Goal: Information Seeking & Learning: Learn about a topic

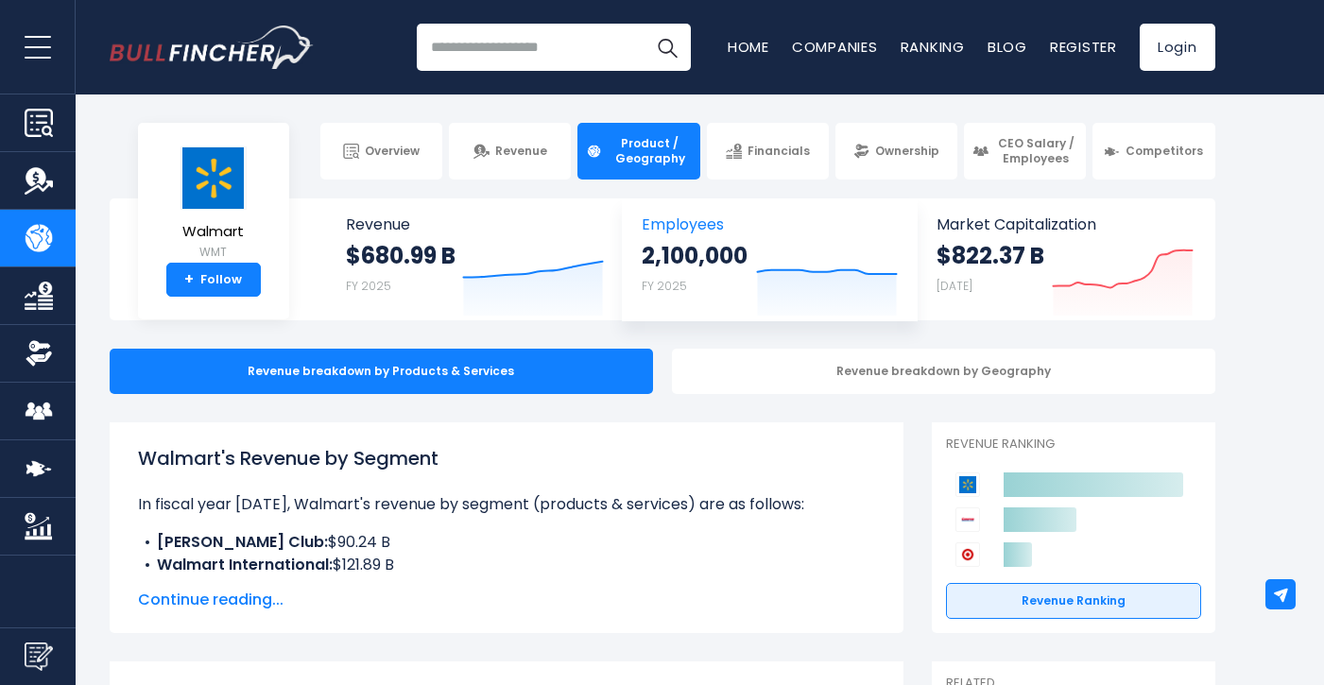
scroll to position [2, 0]
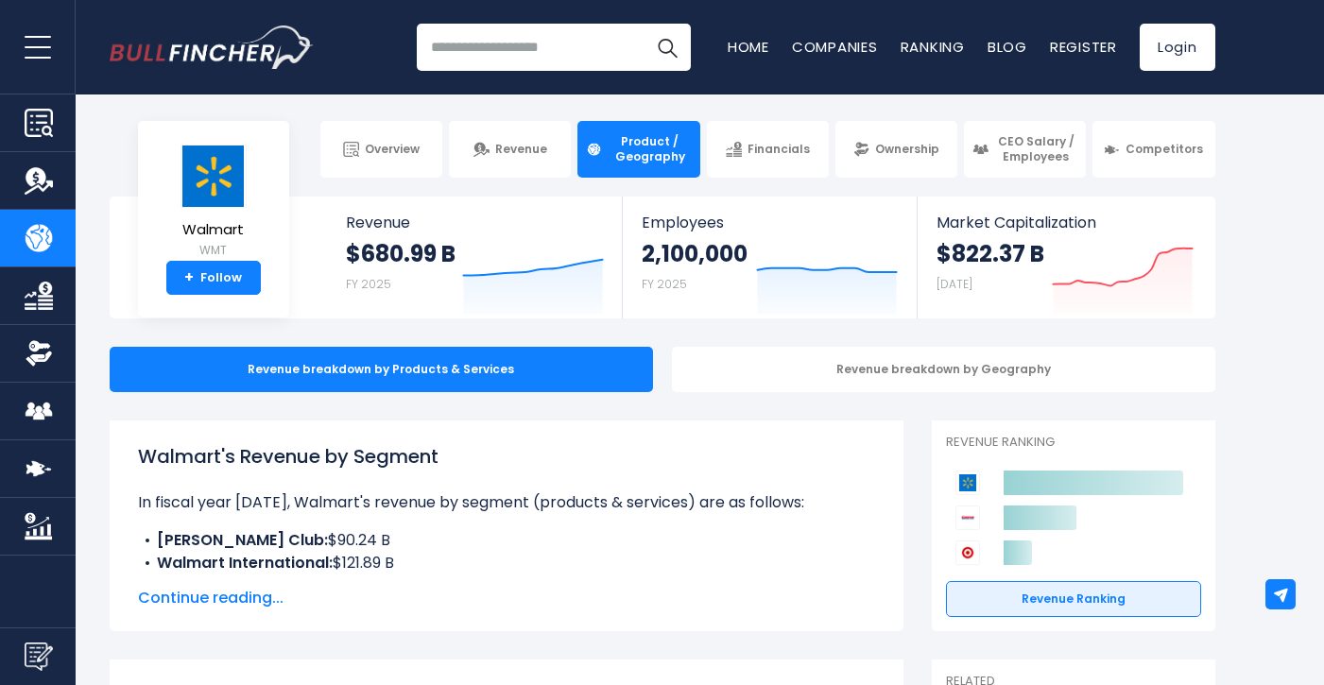
click at [774, 375] on div "Revenue breakdown by Geography" at bounding box center [943, 369] width 543 height 45
click at [854, 364] on div "Revenue breakdown by Geography" at bounding box center [943, 369] width 543 height 45
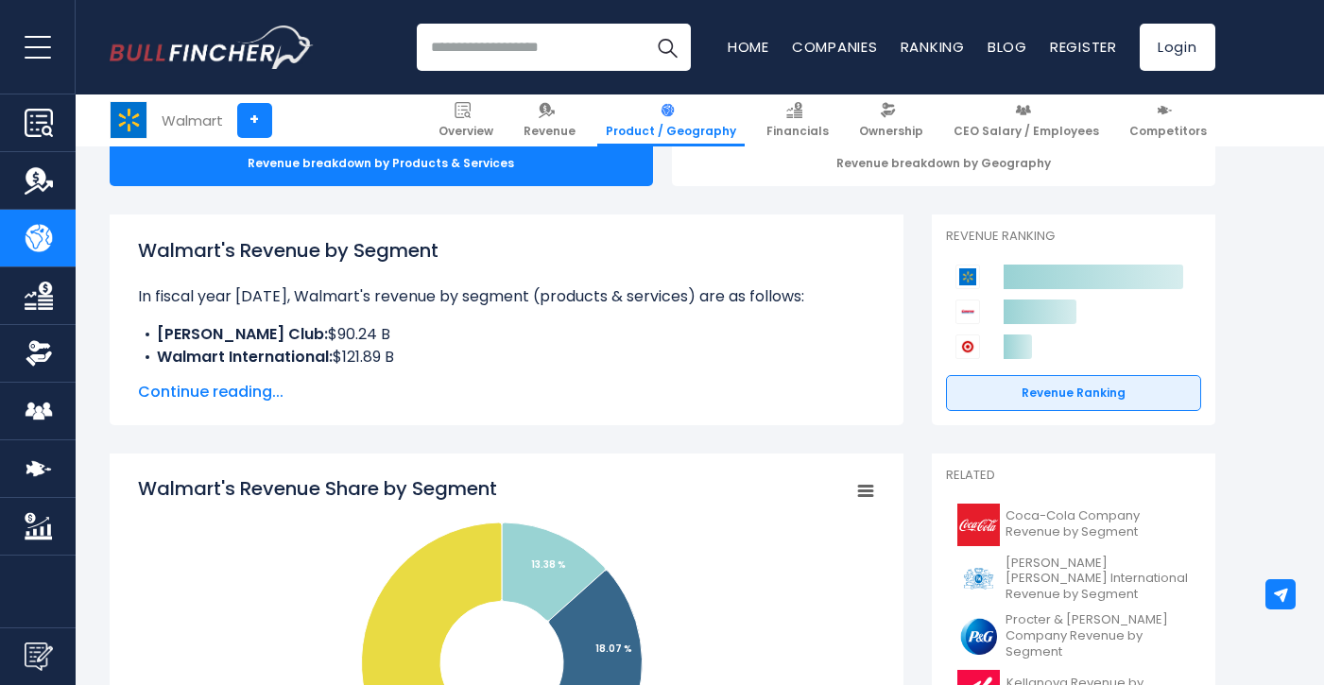
scroll to position [227, 0]
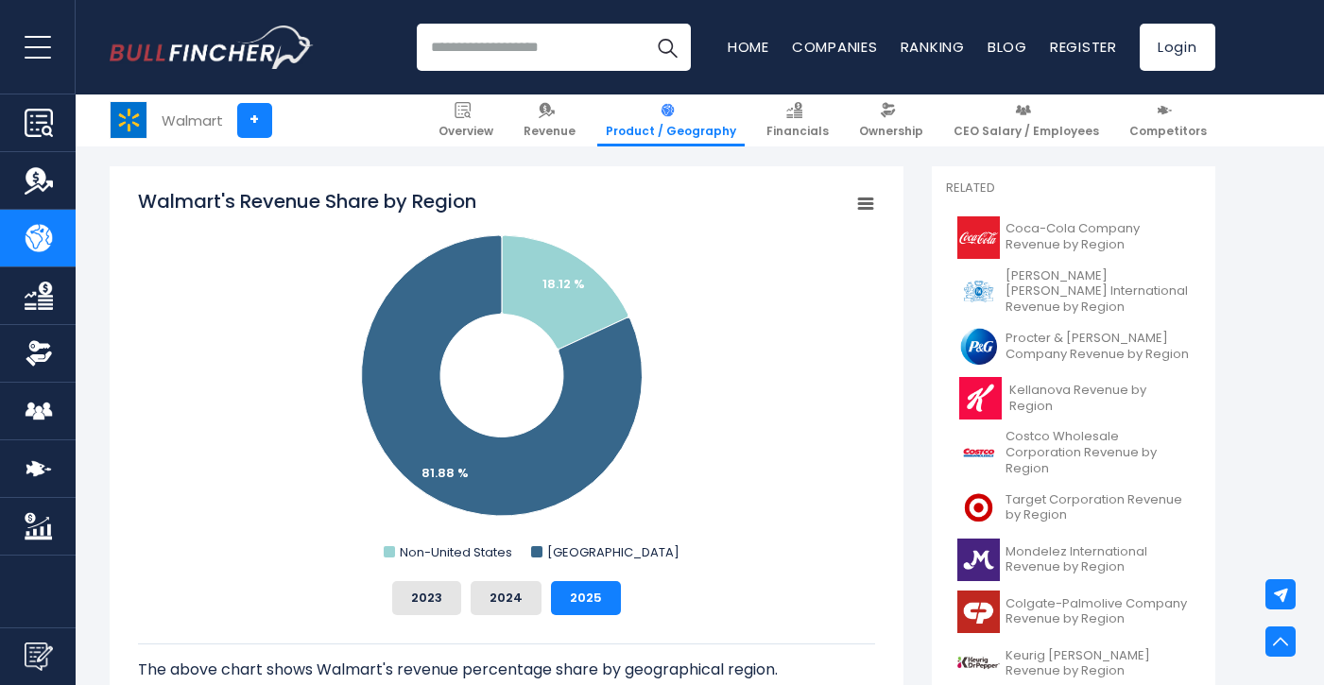
scroll to position [503, 0]
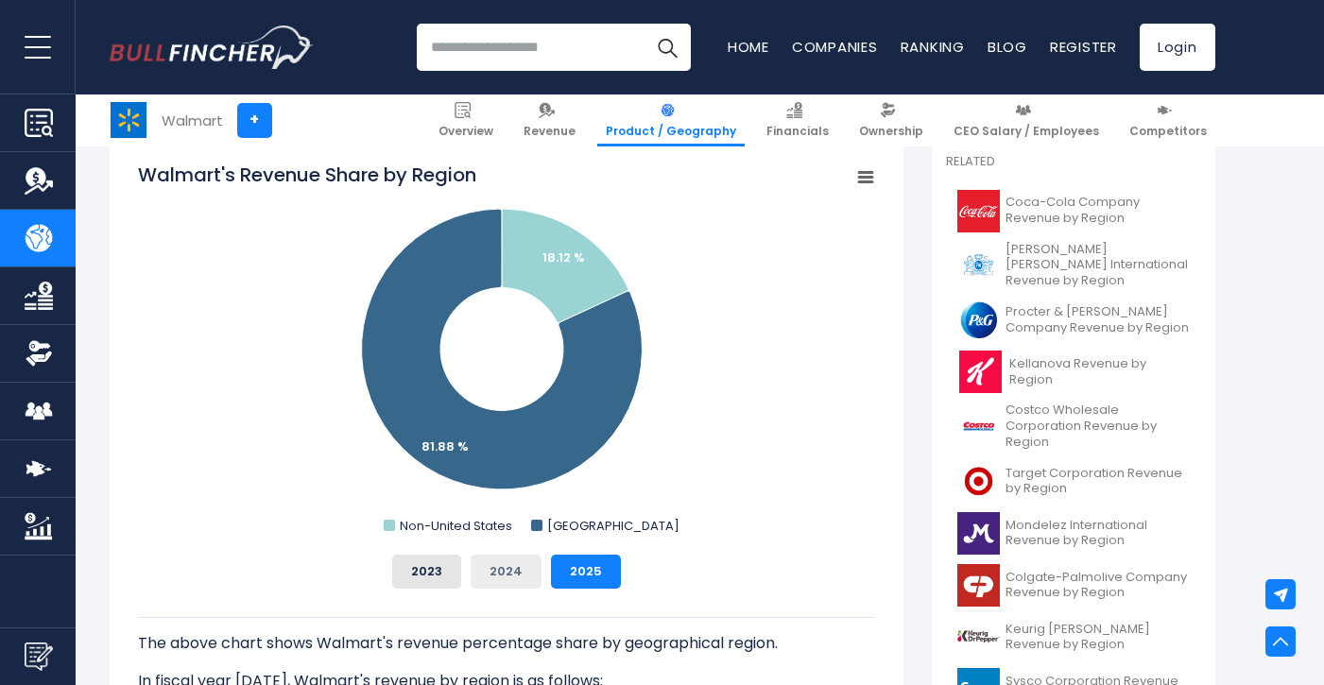
click at [518, 573] on button "2024" at bounding box center [506, 572] width 71 height 34
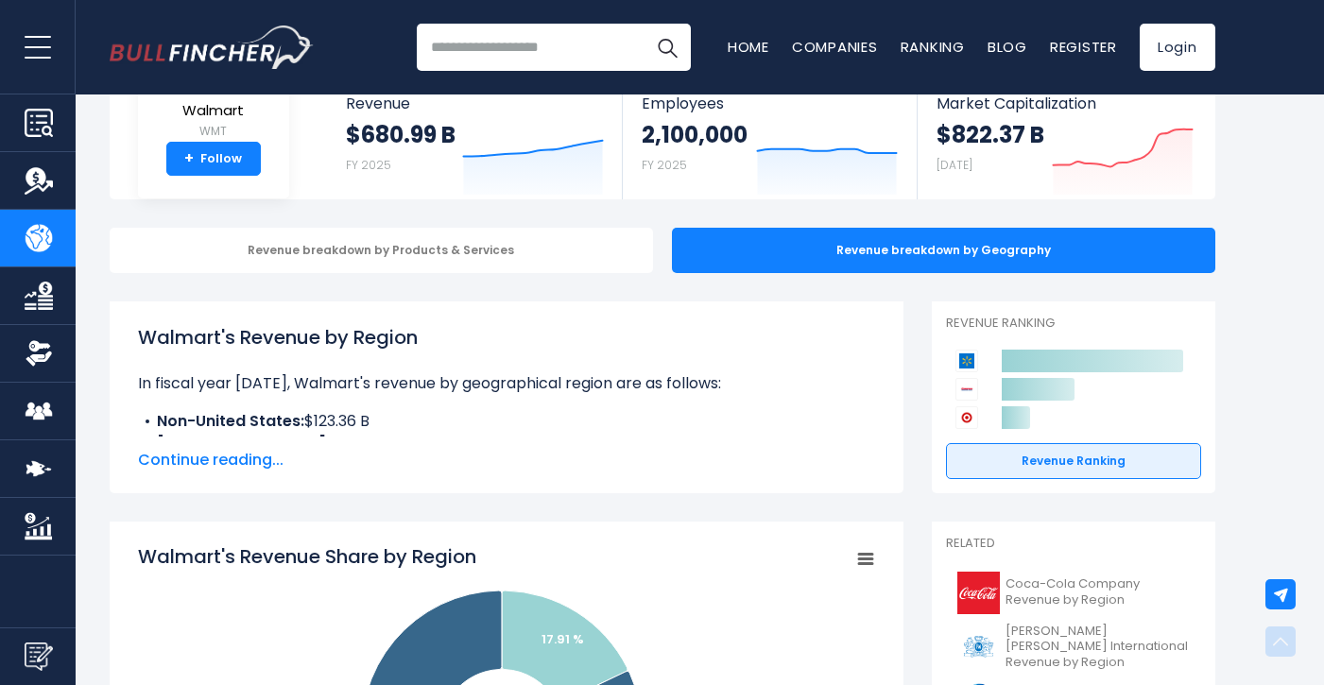
scroll to position [0, 0]
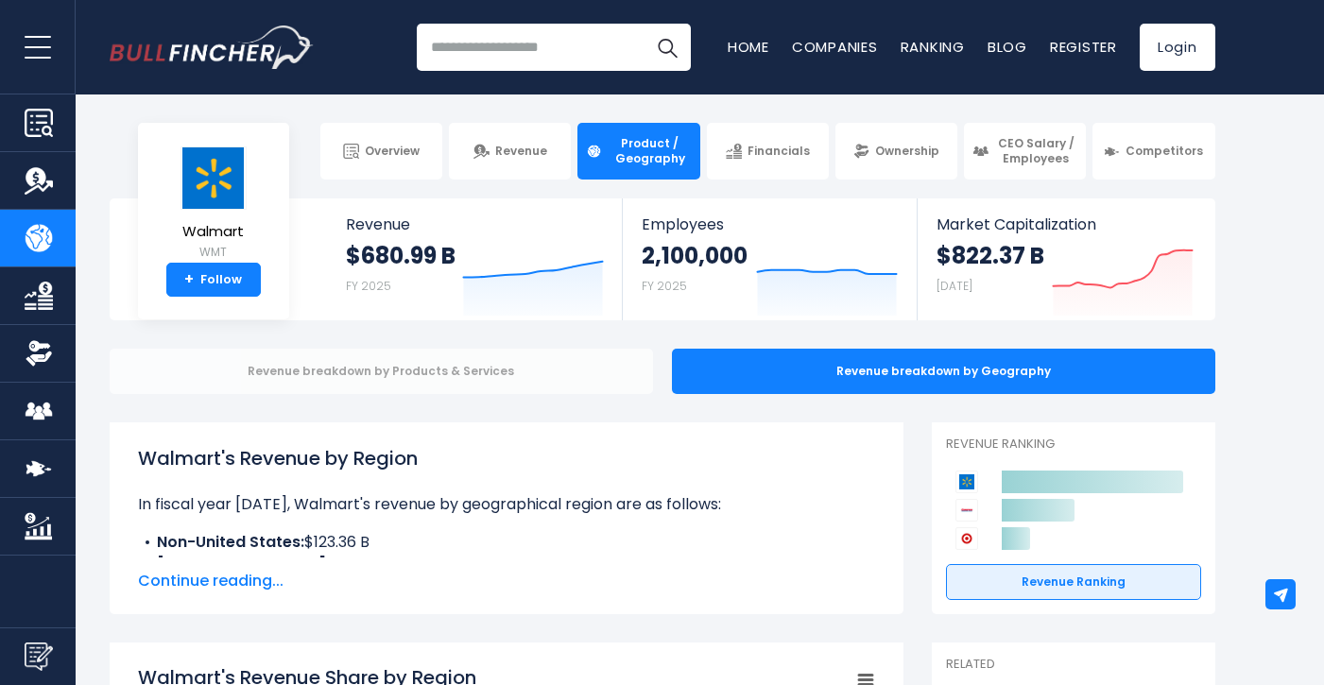
click at [502, 355] on div "Revenue breakdown by Products & Services" at bounding box center [381, 371] width 543 height 45
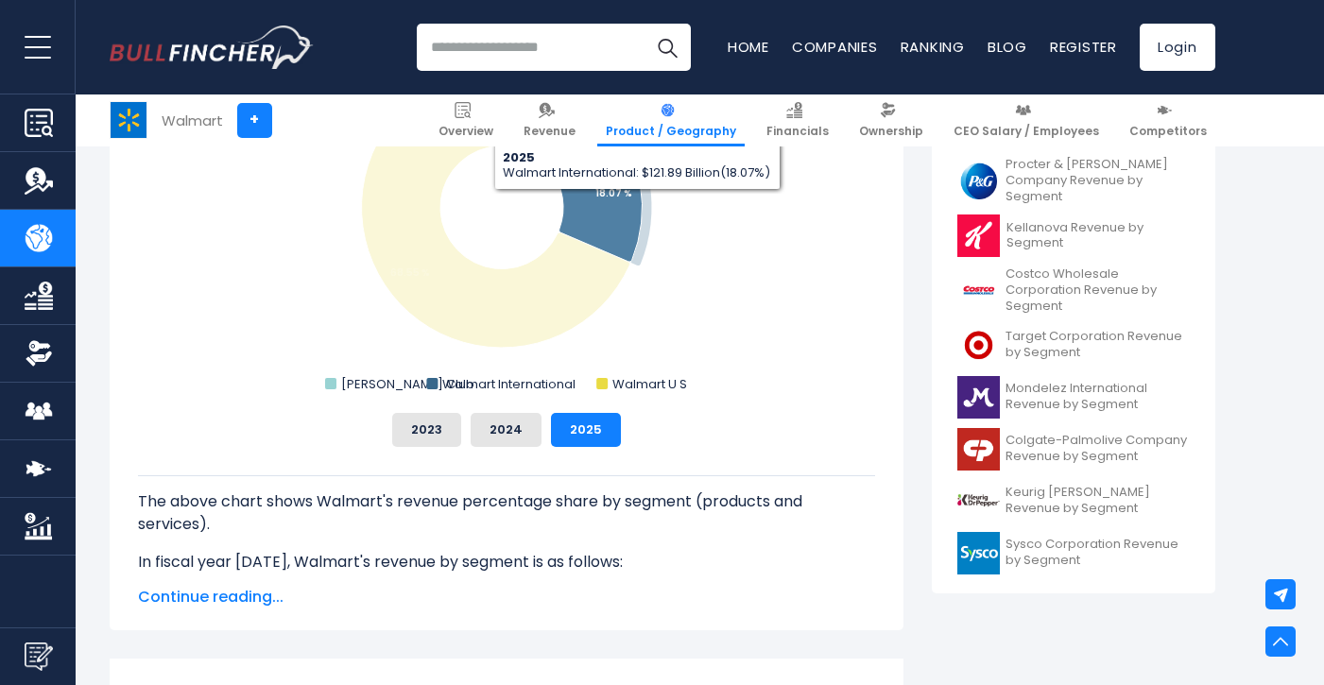
scroll to position [698, 0]
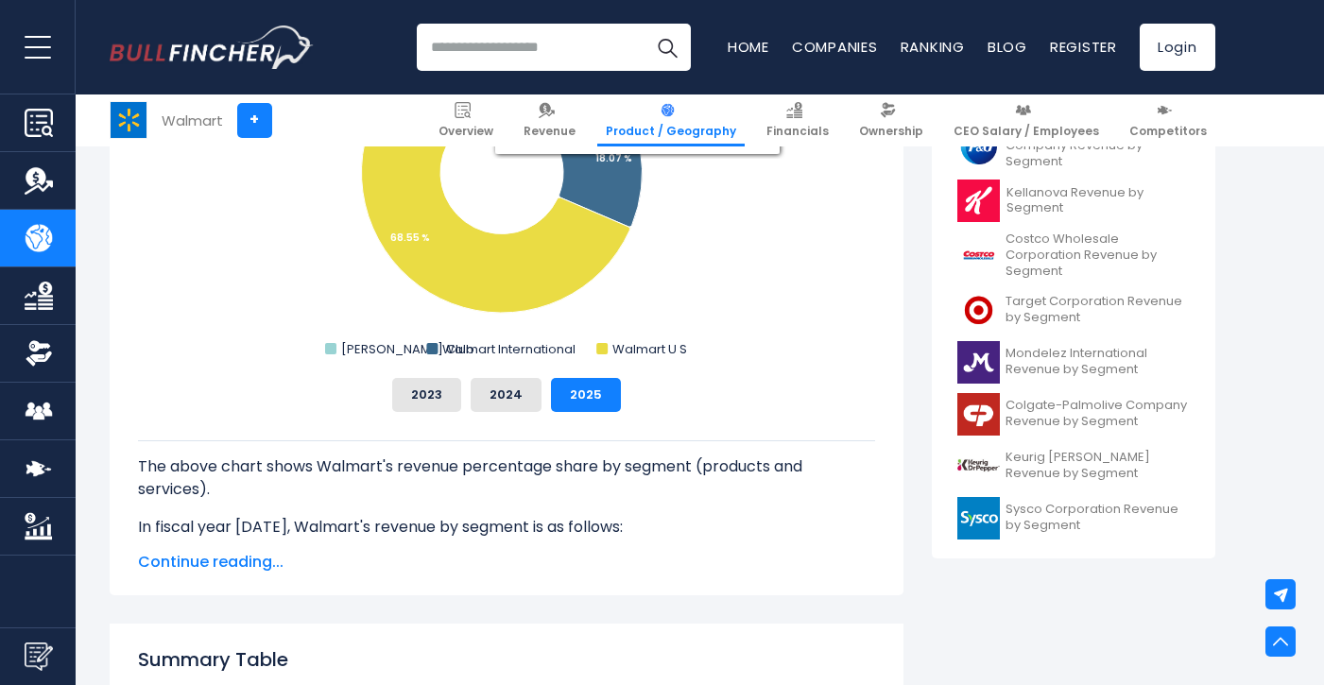
click at [230, 563] on span "Continue reading..." at bounding box center [506, 562] width 737 height 23
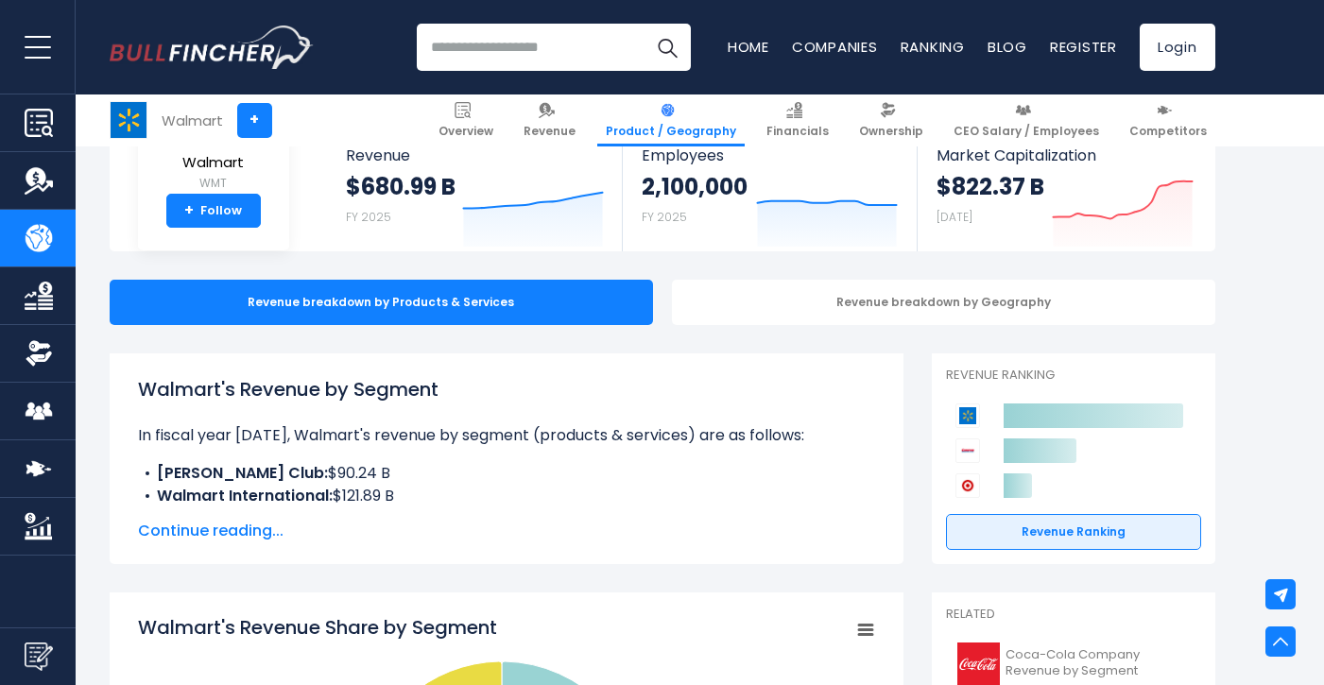
scroll to position [0, 0]
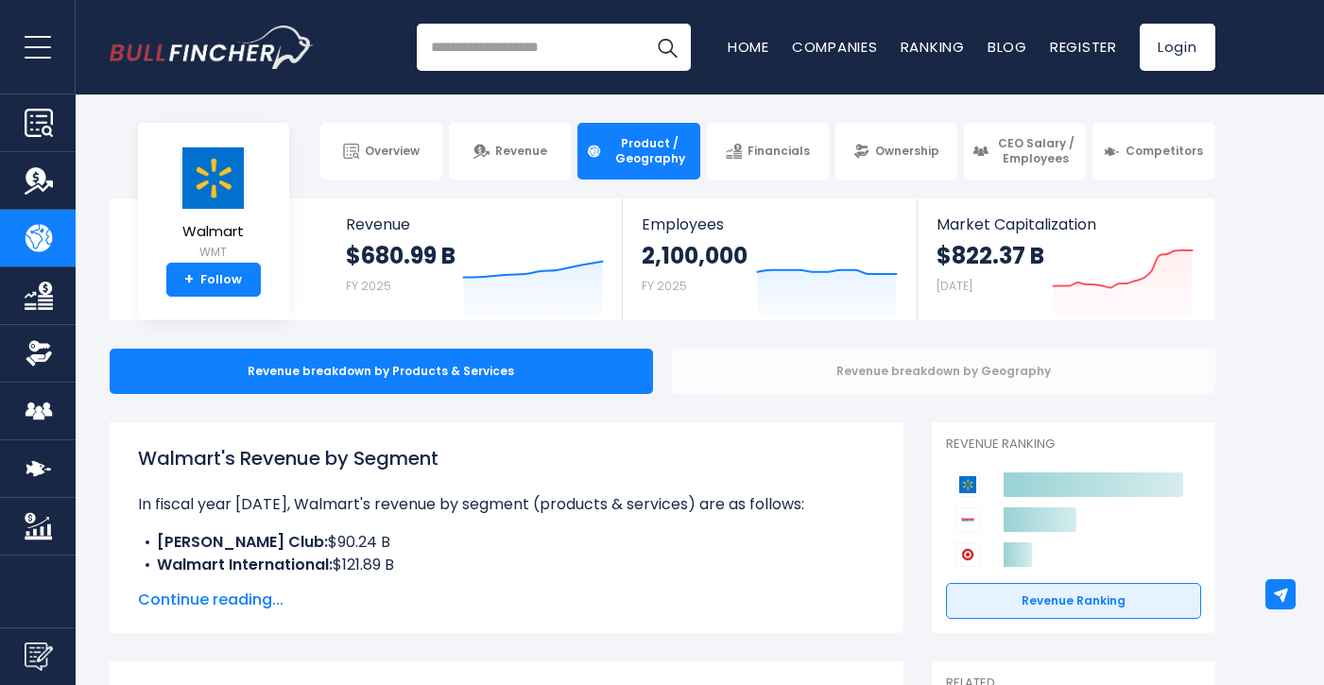
click at [742, 373] on div "Revenue breakdown by Geography" at bounding box center [943, 371] width 543 height 45
click at [888, 354] on div "Revenue breakdown by Geography" at bounding box center [943, 371] width 543 height 45
click at [888, 376] on div "Revenue breakdown by Geography" at bounding box center [943, 371] width 543 height 45
click at [872, 370] on div "Revenue breakdown by Geography" at bounding box center [943, 371] width 543 height 45
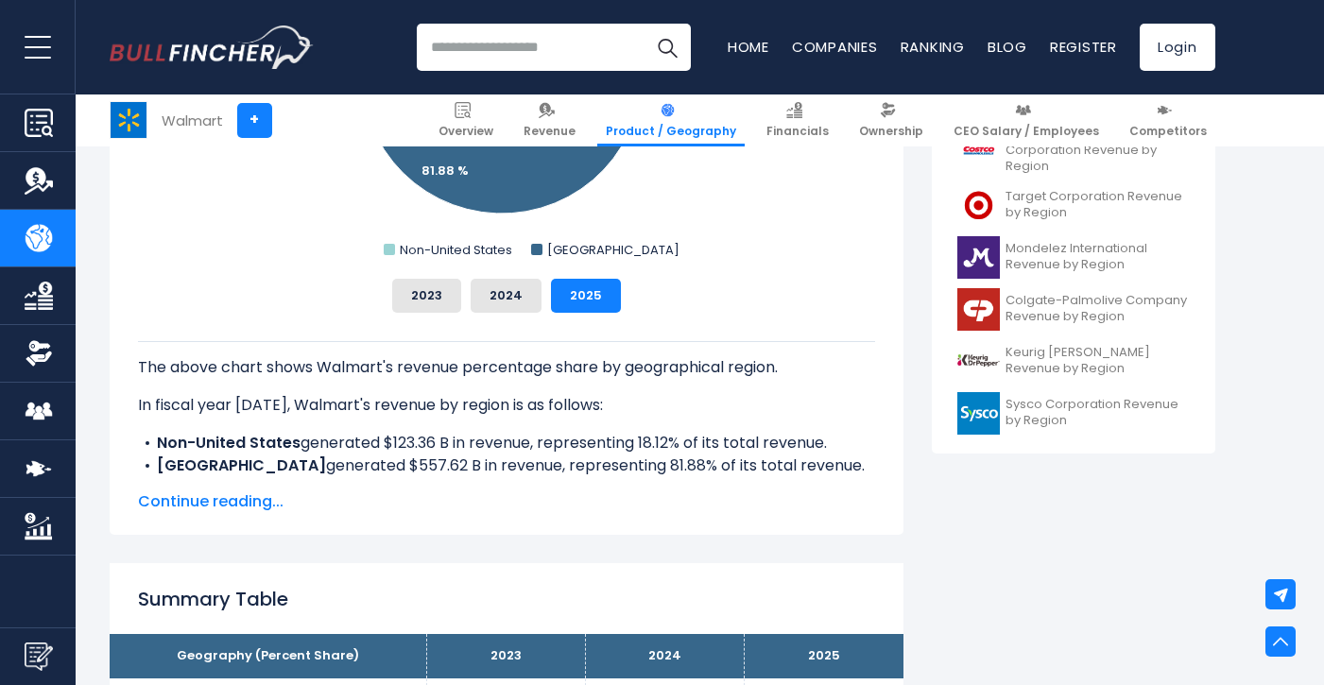
scroll to position [801, 0]
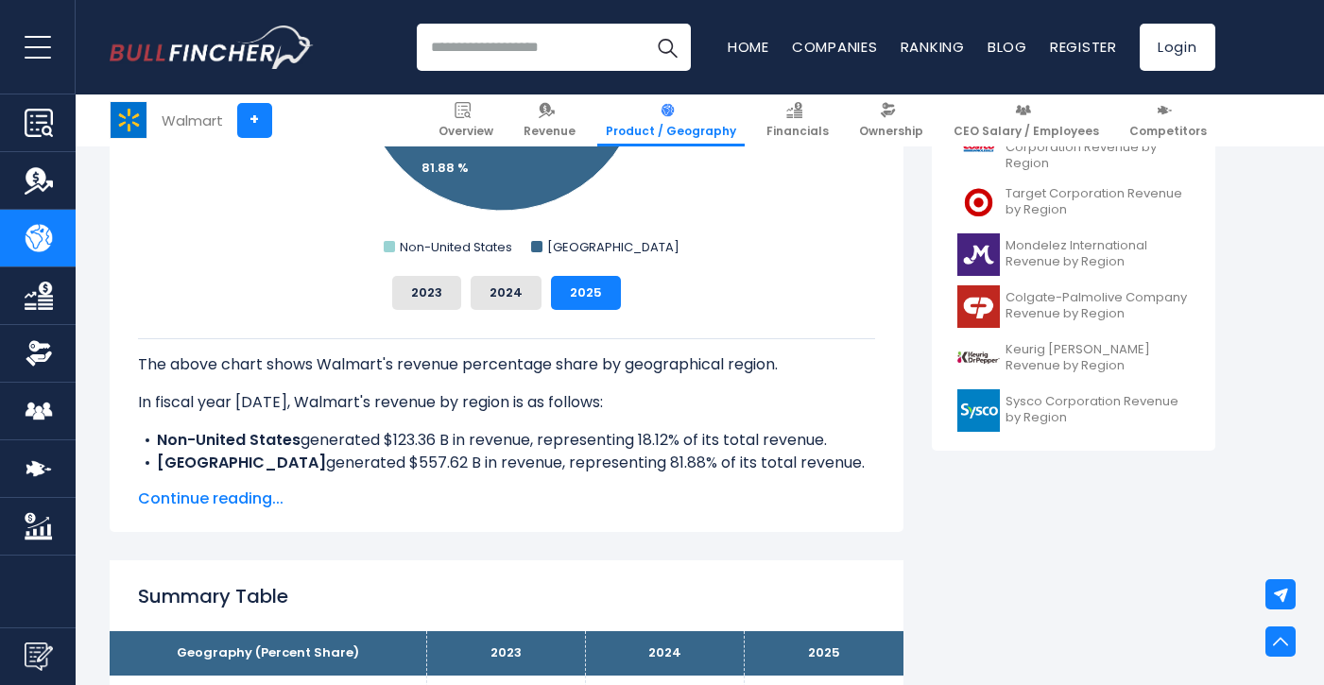
click at [236, 499] on span "Continue reading..." at bounding box center [506, 499] width 737 height 23
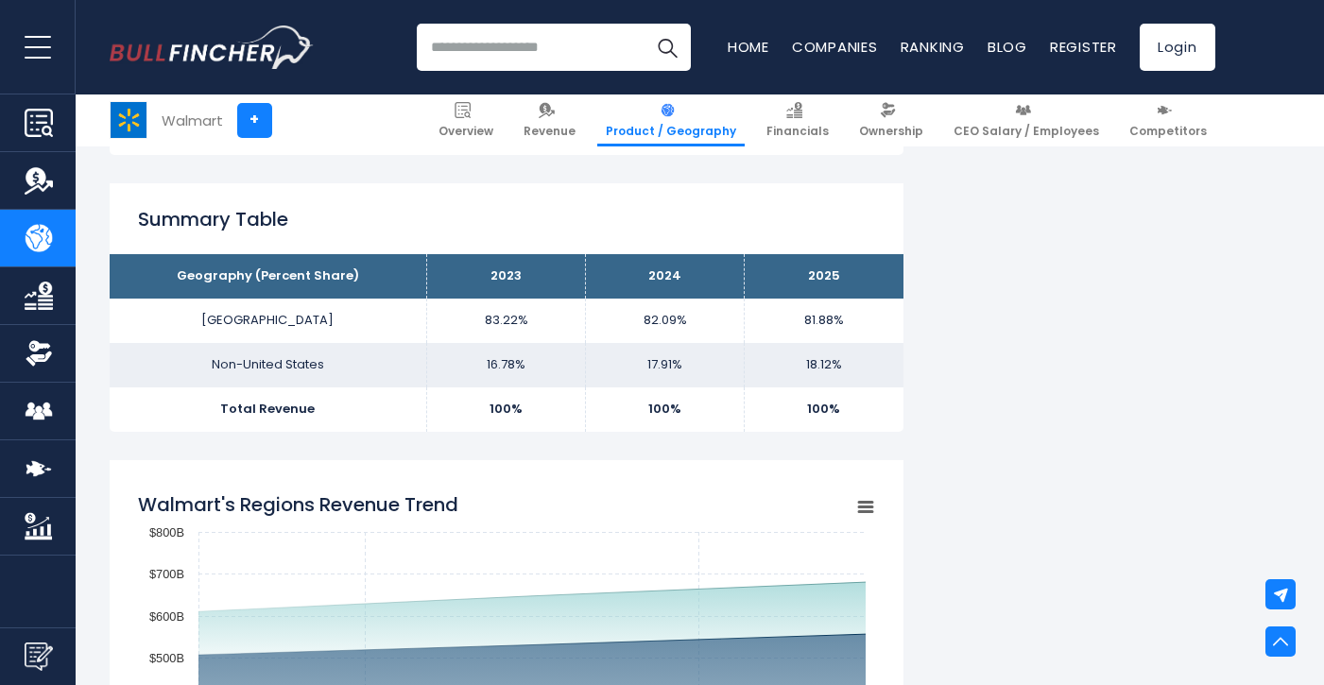
scroll to position [1240, 0]
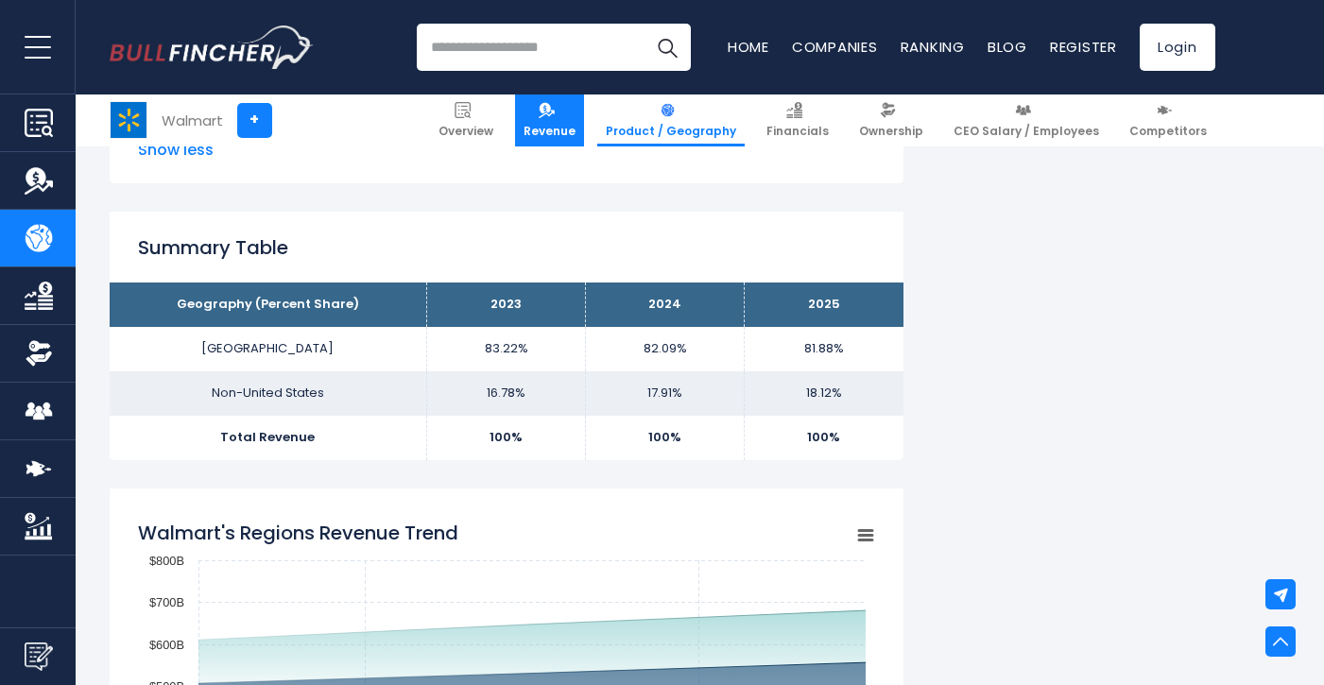
click at [566, 131] on span "Revenue" at bounding box center [550, 131] width 52 height 15
